Goal: Entertainment & Leisure: Consume media (video, audio)

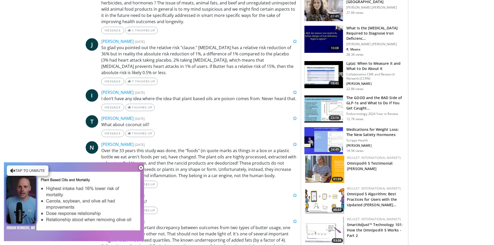
scroll to position [338, 0]
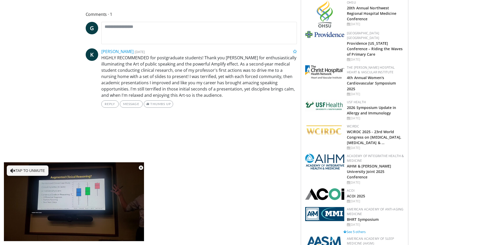
scroll to position [234, 0]
